Goal: Communication & Community: Answer question/provide support

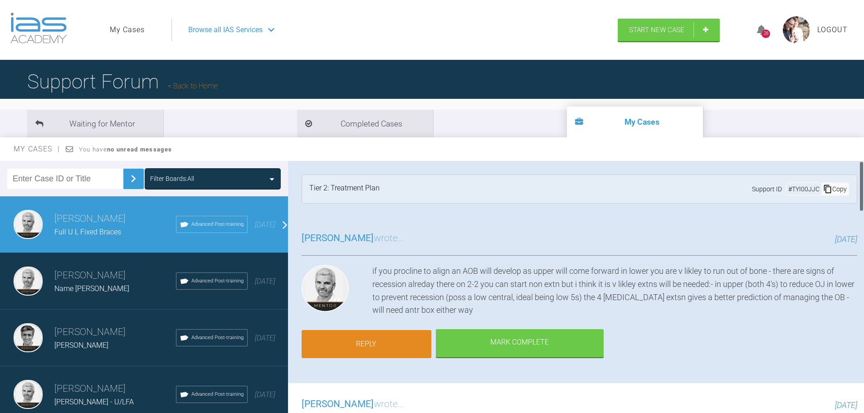
click at [386, 347] on link "Reply" at bounding box center [366, 344] width 130 height 28
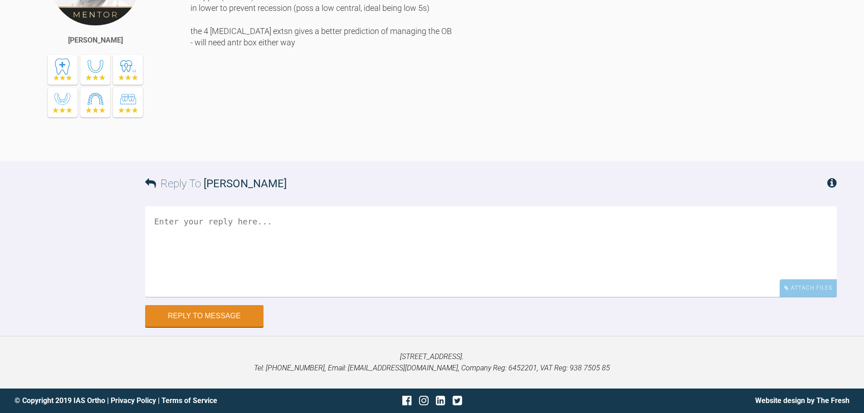
scroll to position [2001, 0]
click at [214, 232] on textarea at bounding box center [490, 251] width 691 height 91
click at [458, 221] on textarea "OK so we are going U4s L5s (There is a lot space UL?) Will it close/ We wont lo…" at bounding box center [490, 251] width 691 height 91
click at [629, 219] on textarea "OK so we are going U4s L5s (There is a lot space UL?) Will it close? We wont lo…" at bounding box center [490, 251] width 691 height 91
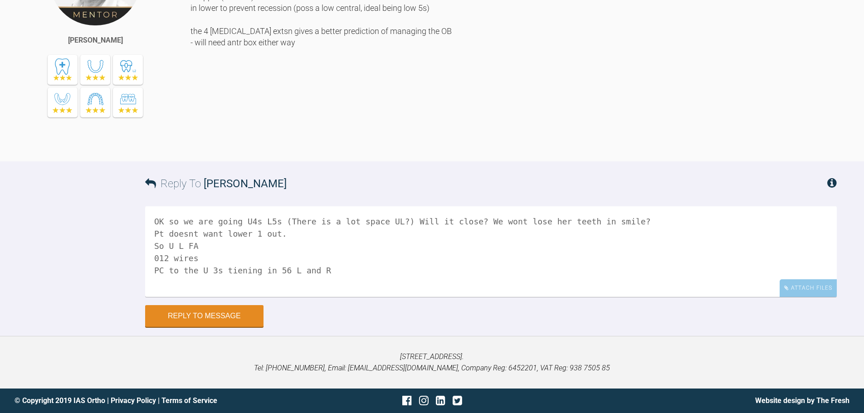
click at [234, 271] on textarea "OK so we are going U4s L5s (There is a lot space UL?) Will it close? We wont lo…" at bounding box center [490, 251] width 691 height 91
drag, startPoint x: 316, startPoint y: 269, endPoint x: 163, endPoint y: 275, distance: 152.9
click at [163, 275] on textarea "OK so we are going U4s L5s (There is a lot space UL?) Will it close? We wont lo…" at bounding box center [490, 251] width 691 height 91
click at [392, 222] on textarea "OK so we are going U4s L5s (There is a lot space UL?) Will it close? We wont lo…" at bounding box center [490, 251] width 691 height 91
click at [468, 221] on textarea "OK so we are going U4s L5s (There is a lot space UL? - Will it close? We wont l…" at bounding box center [490, 251] width 691 height 91
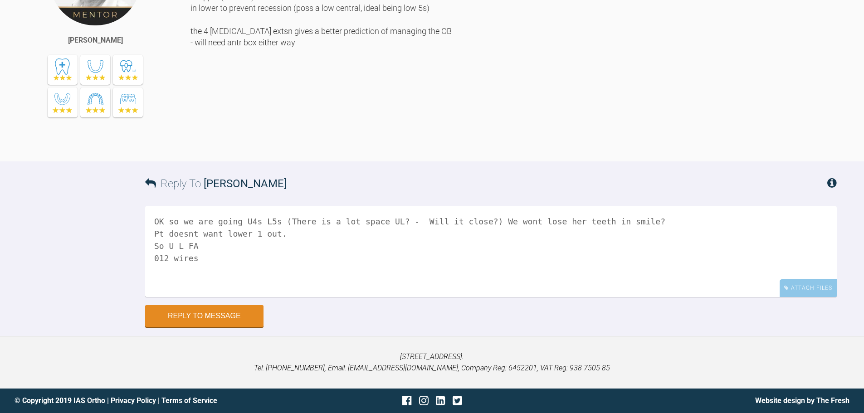
click at [257, 232] on textarea "OK so we are going U4s L5s (There is a lot space UL? - Will it close?) We wont …" at bounding box center [490, 251] width 691 height 91
click at [253, 233] on textarea "OK so we are going U4s L5s (There is a lot space UL? - Will it close?) We wont …" at bounding box center [490, 251] width 691 height 91
click at [203, 244] on textarea "OK so we are going U4s L5s (There is a lot space UL? - Will it close?) We wont …" at bounding box center [490, 251] width 691 height 91
click at [203, 271] on textarea "OK so we are going U4s L5s (There is a lot space UL? - Will it close?) We wont …" at bounding box center [490, 251] width 691 height 91
type textarea "OK so we are going U4s L5s (There is a lot space UL? - Will it close?) We wont …"
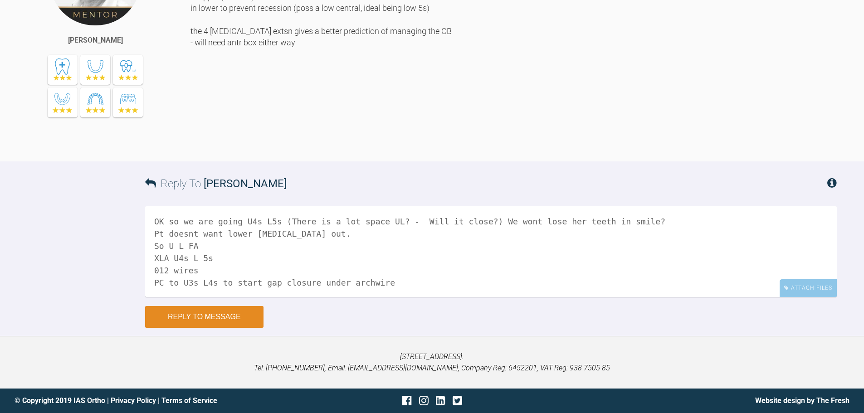
click at [190, 314] on button "Reply to Message" at bounding box center [204, 317] width 118 height 22
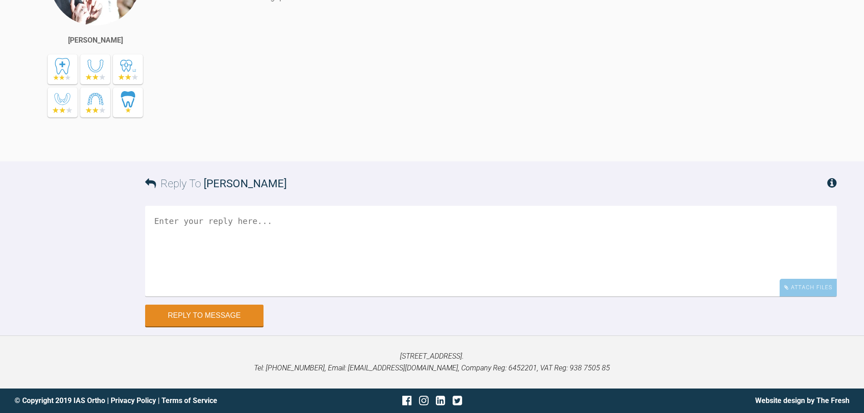
scroll to position [2077, 0]
